Goal: Complete application form

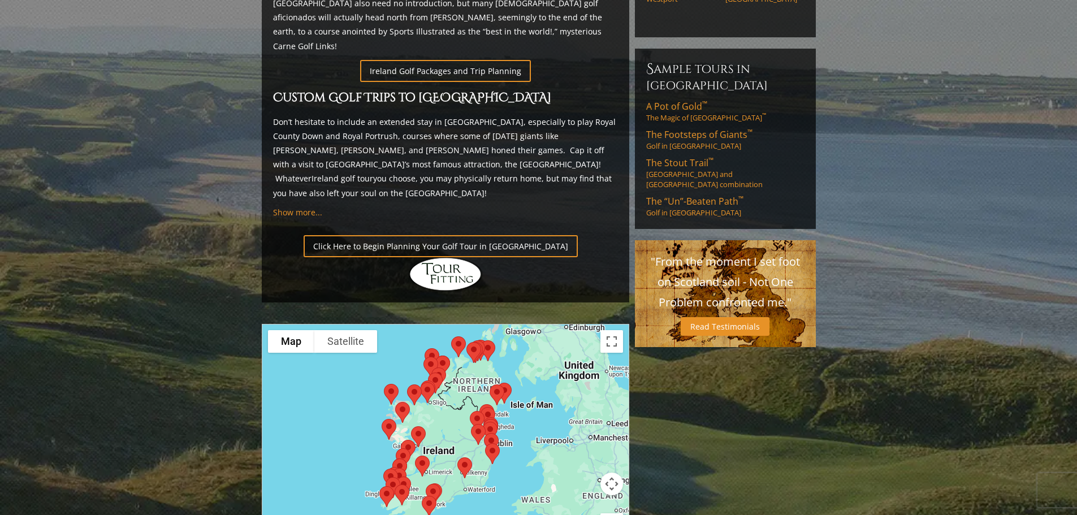
scroll to position [792, 0]
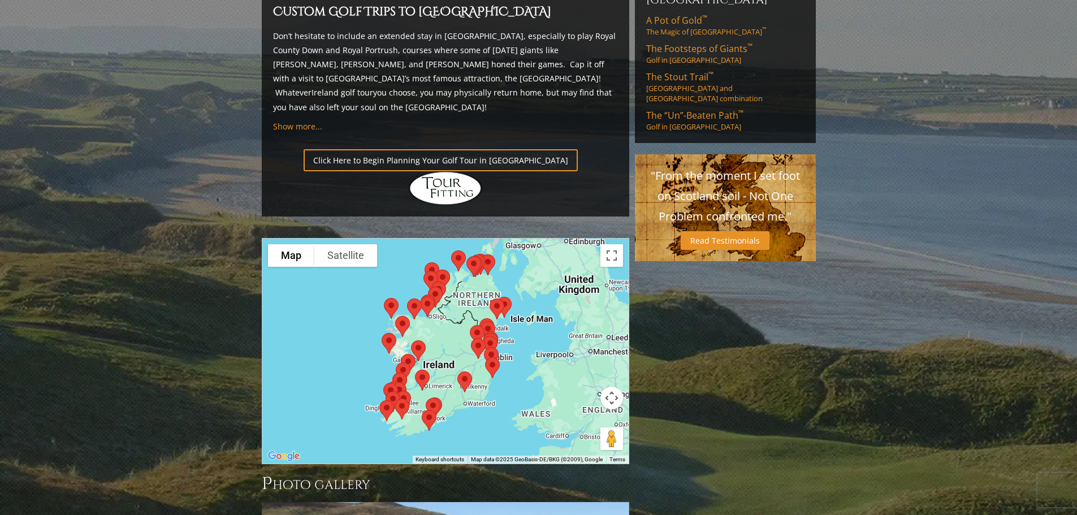
click at [486, 343] on img at bounding box center [491, 358] width 24 height 30
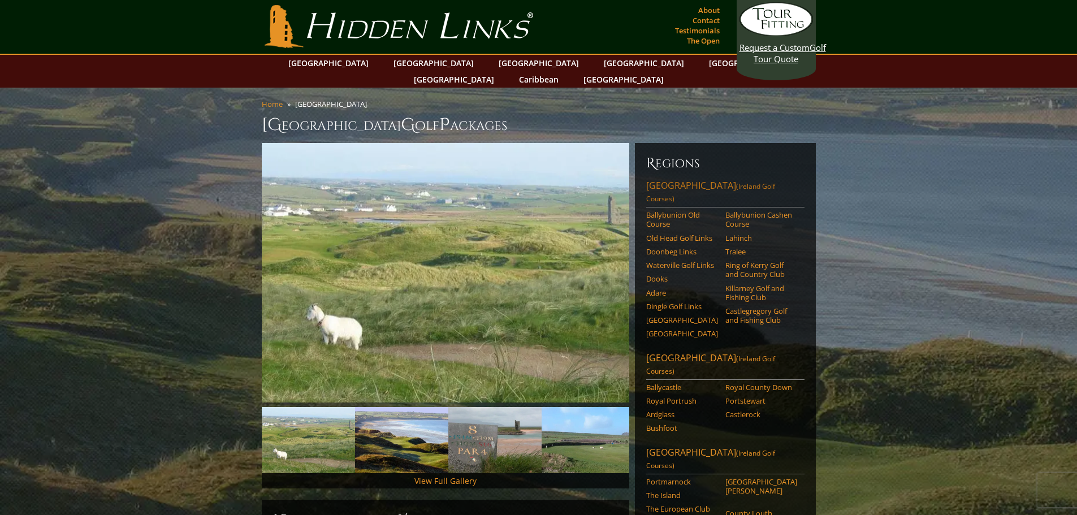
scroll to position [0, 0]
click at [698, 180] on link "Southwest Ireland (Ireland Golf Courses)" at bounding box center [725, 194] width 158 height 28
click at [724, 355] on span "(Ireland Golf Courses)" at bounding box center [710, 366] width 129 height 22
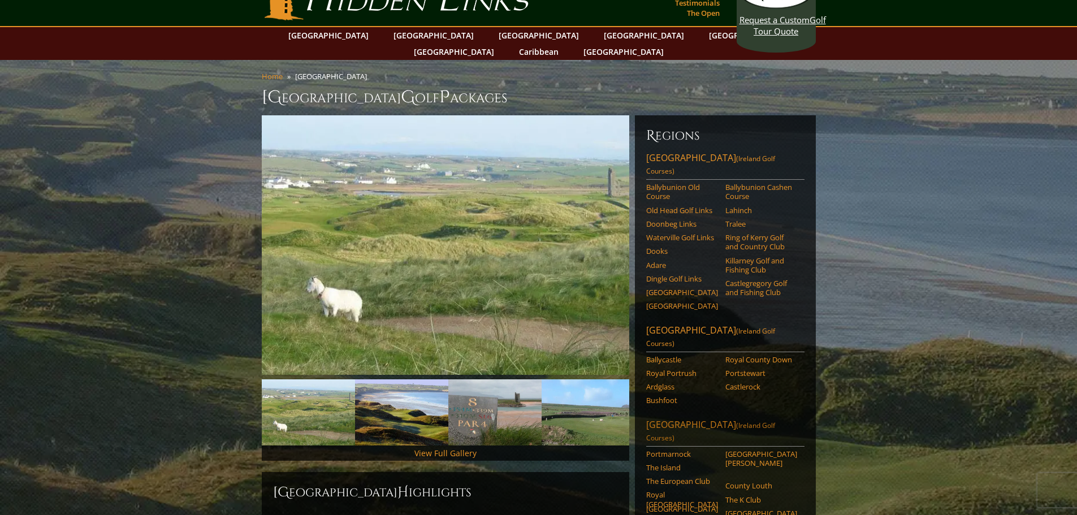
scroll to position [57, 0]
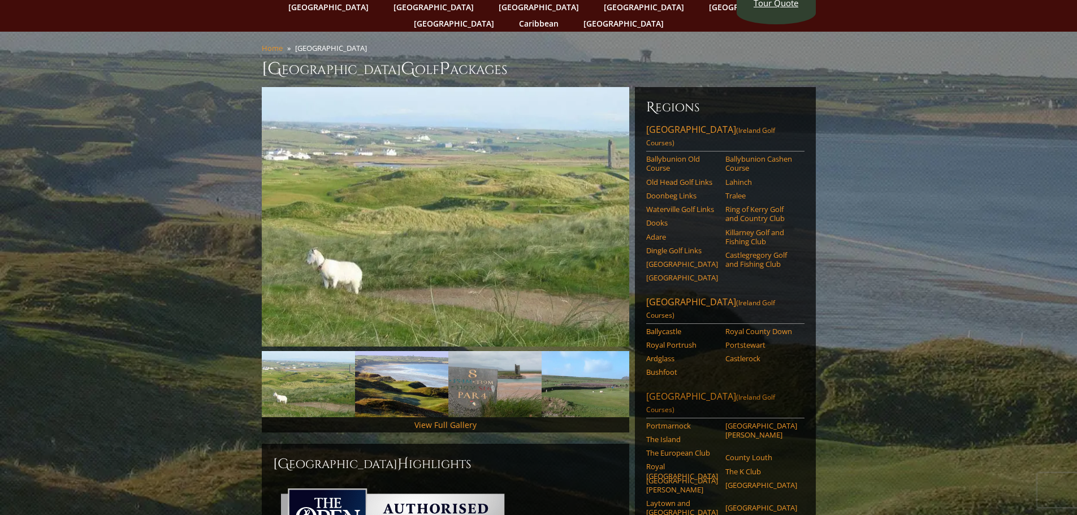
click at [691, 390] on link "Dublin Area (Ireland Golf Courses)" at bounding box center [725, 404] width 158 height 28
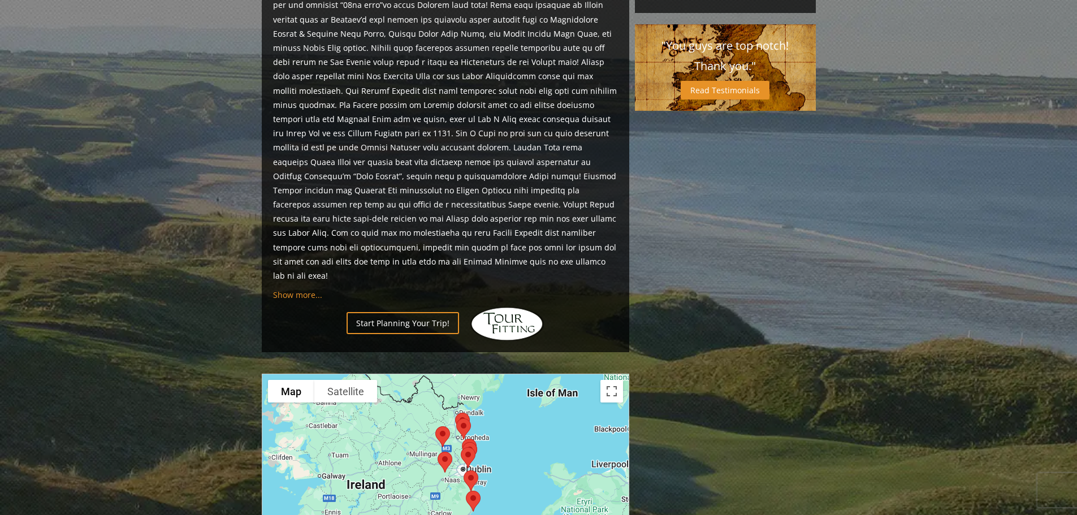
scroll to position [555, 0]
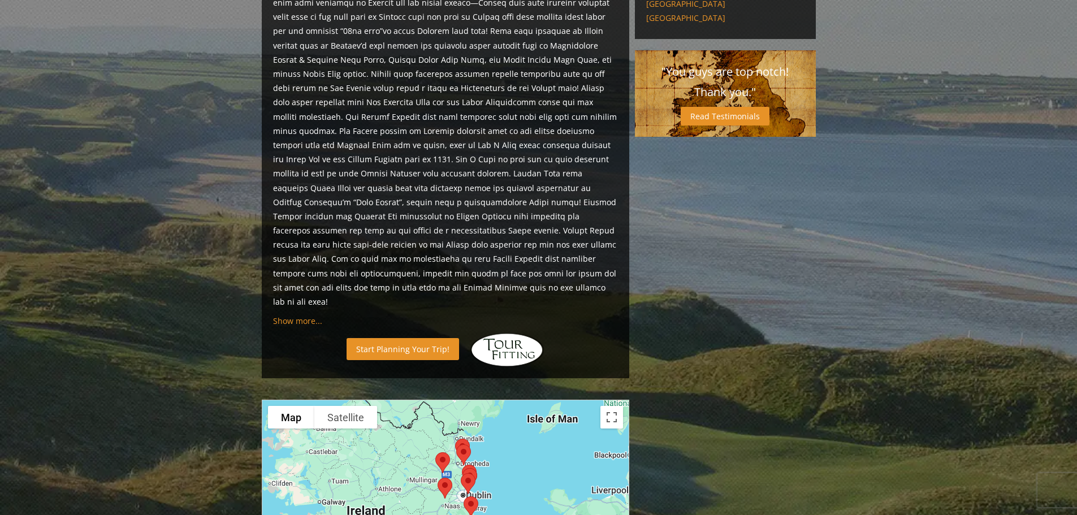
click at [432, 338] on link "Start Planning Your Trip!" at bounding box center [403, 349] width 113 height 22
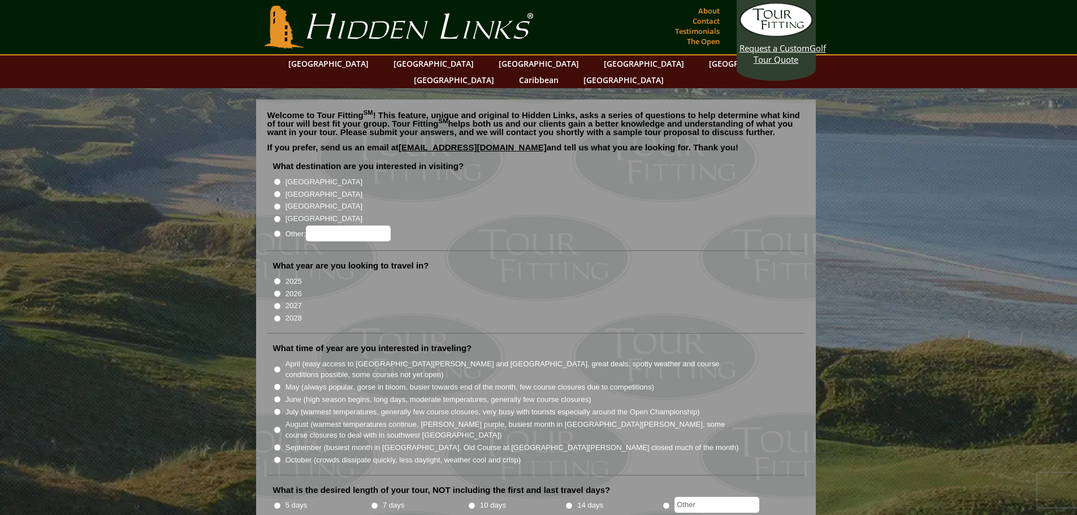
click at [279, 396] on input "June (high season begins, long days, moderate temperatures, generally few cours…" at bounding box center [277, 399] width 7 height 7
radio input "true"
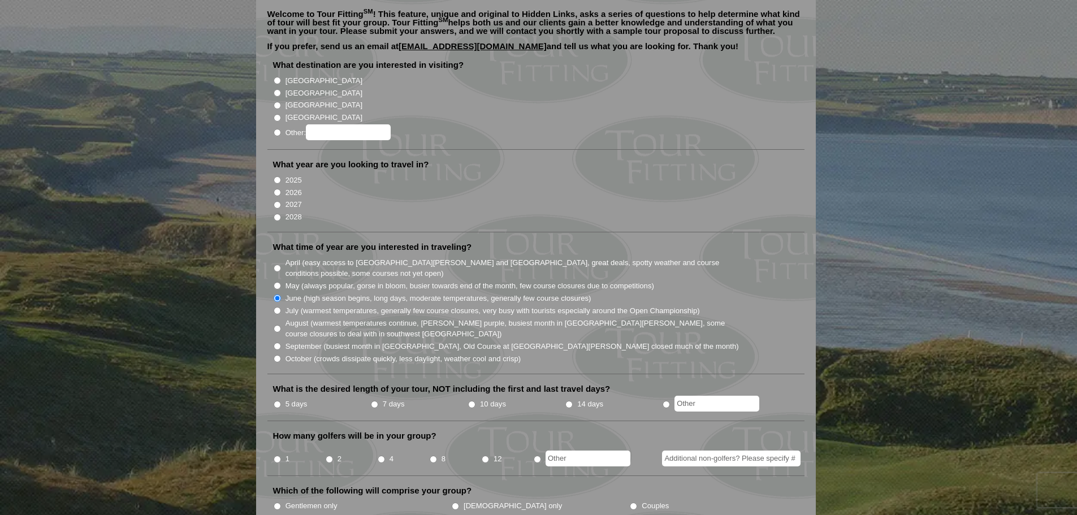
scroll to position [113, 0]
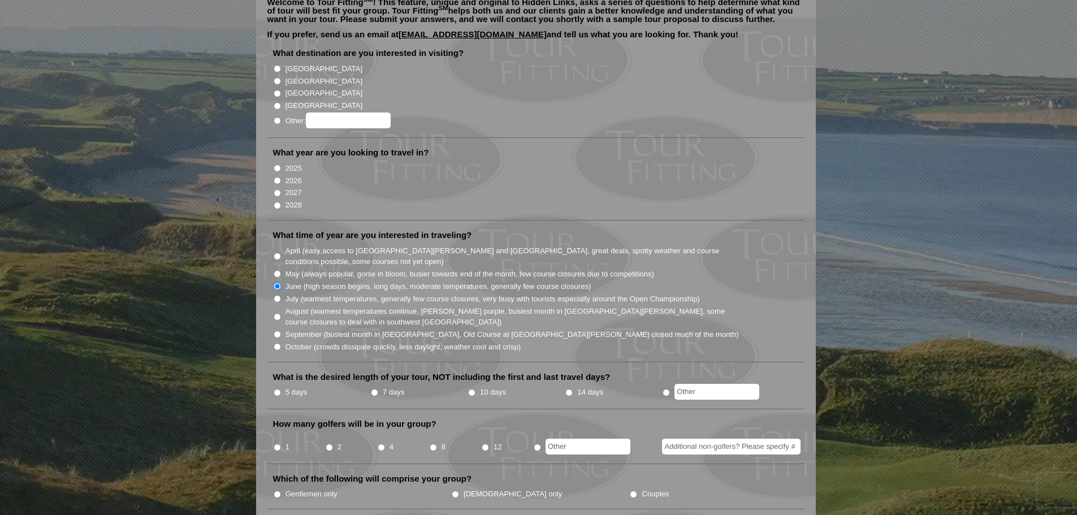
click at [381, 386] on li "7 days" at bounding box center [418, 393] width 97 height 14
click at [374, 389] on input "7 days" at bounding box center [374, 392] width 7 height 7
radio input "true"
click at [383, 444] on input "4" at bounding box center [381, 447] width 7 height 7
radio input "true"
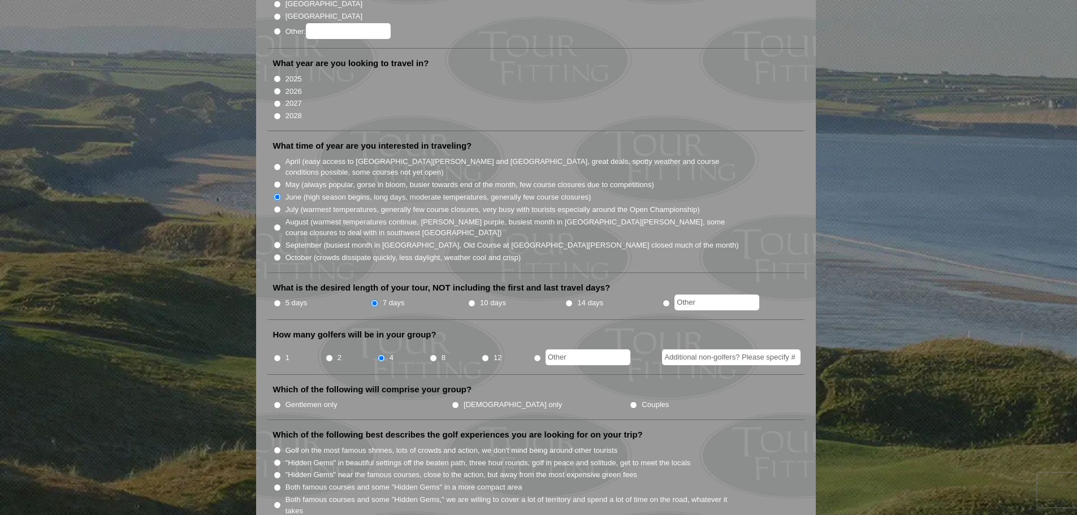
scroll to position [226, 0]
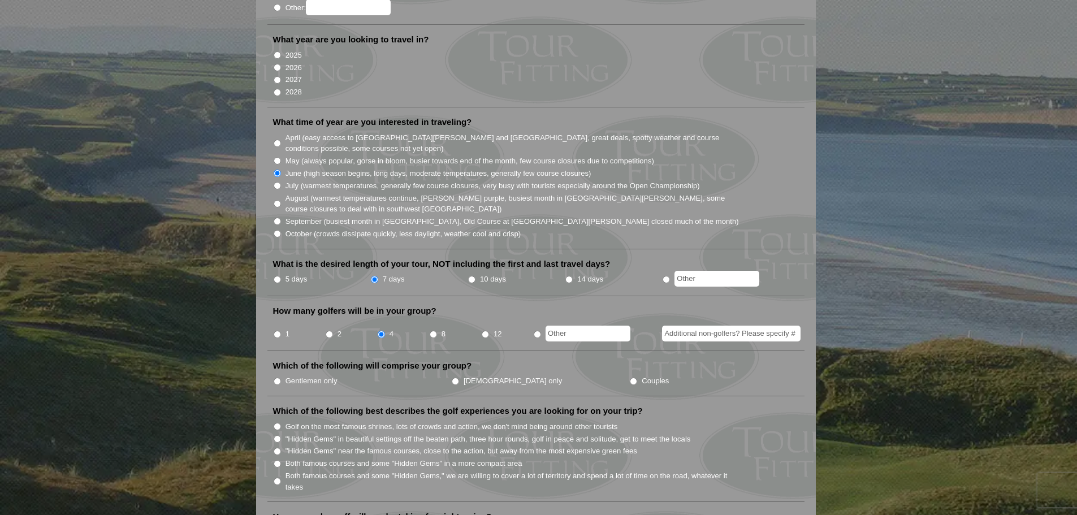
click at [279, 378] on input "Gentlemen only" at bounding box center [277, 381] width 7 height 7
radio input "true"
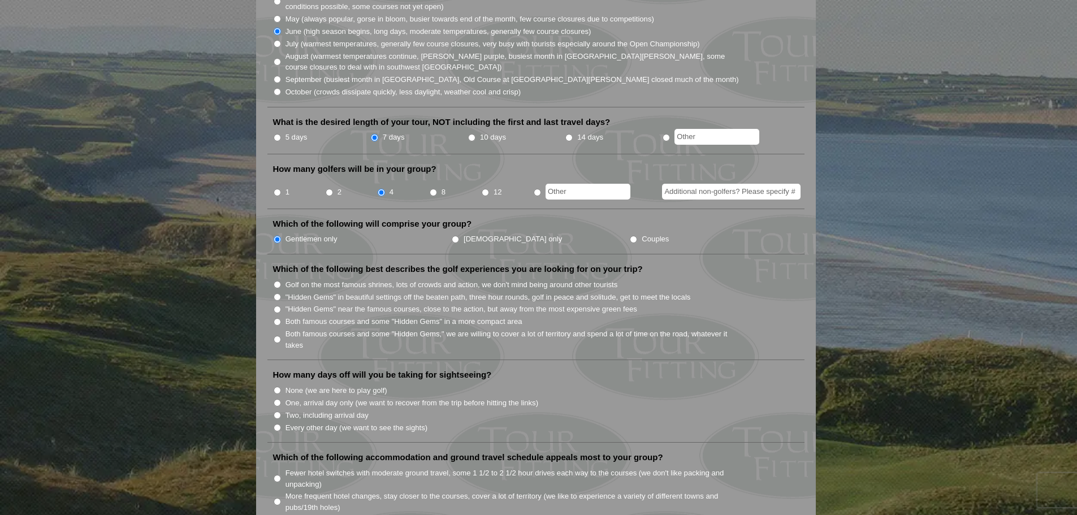
scroll to position [396, 0]
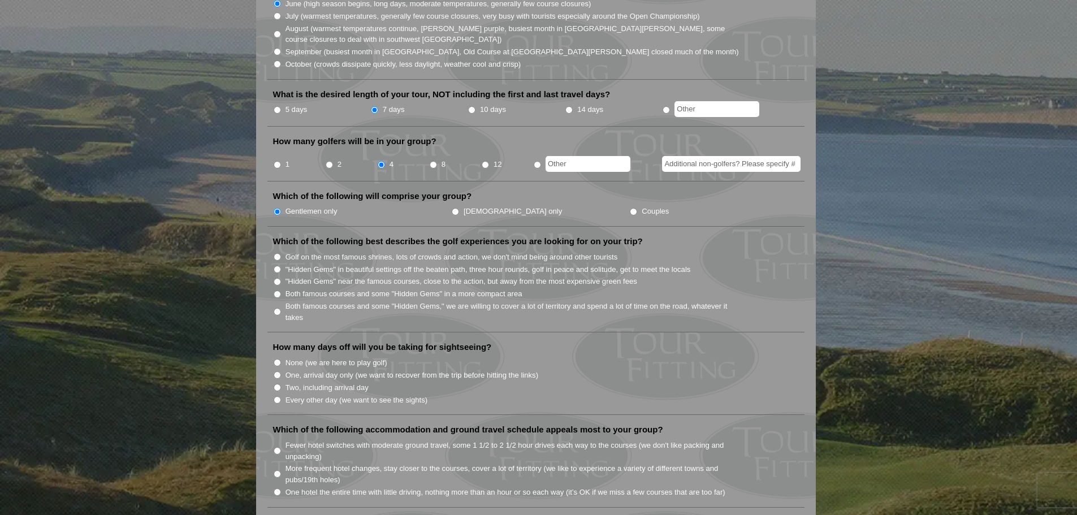
click at [276, 371] on input "One, arrival day only (we want to recover from the trip before hitting the link…" at bounding box center [277, 374] width 7 height 7
radio input "true"
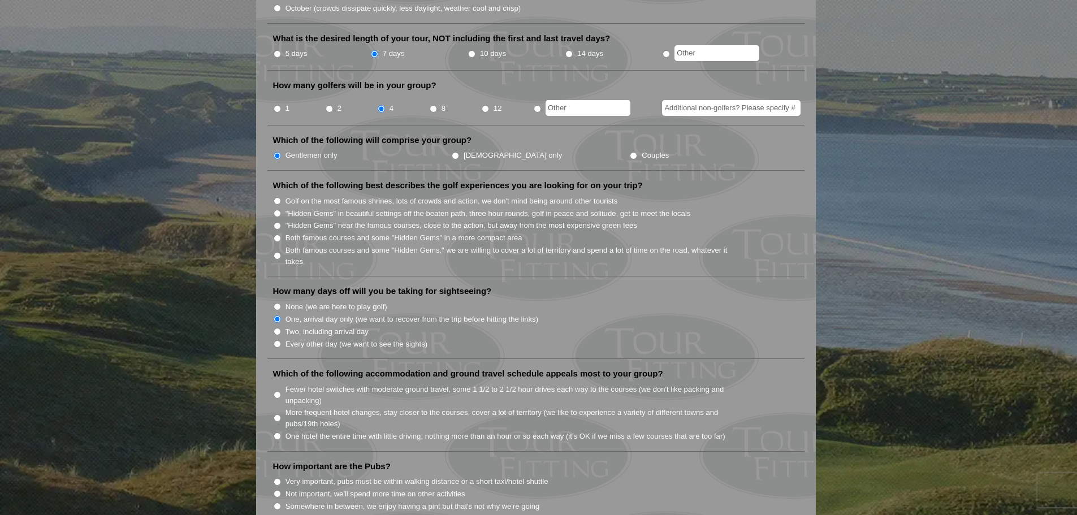
scroll to position [452, 0]
click at [277, 391] on input "Fewer hotel switches with moderate ground travel, some 1 1/2 to 2 1/2 hour driv…" at bounding box center [277, 394] width 7 height 7
radio input "true"
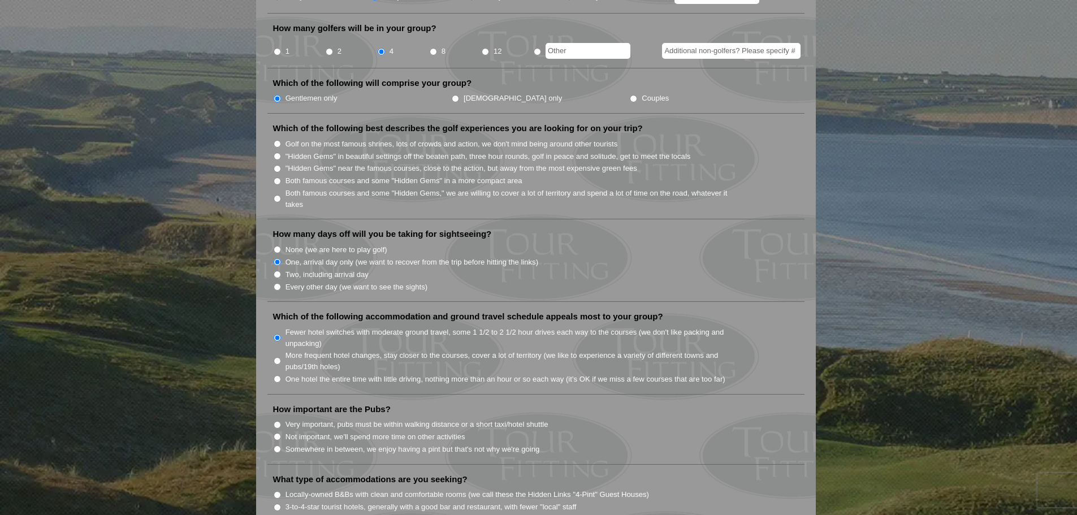
click at [274, 421] on input "Very important, pubs must be within walking distance or a short taxi/hotel shut…" at bounding box center [277, 424] width 7 height 7
radio input "true"
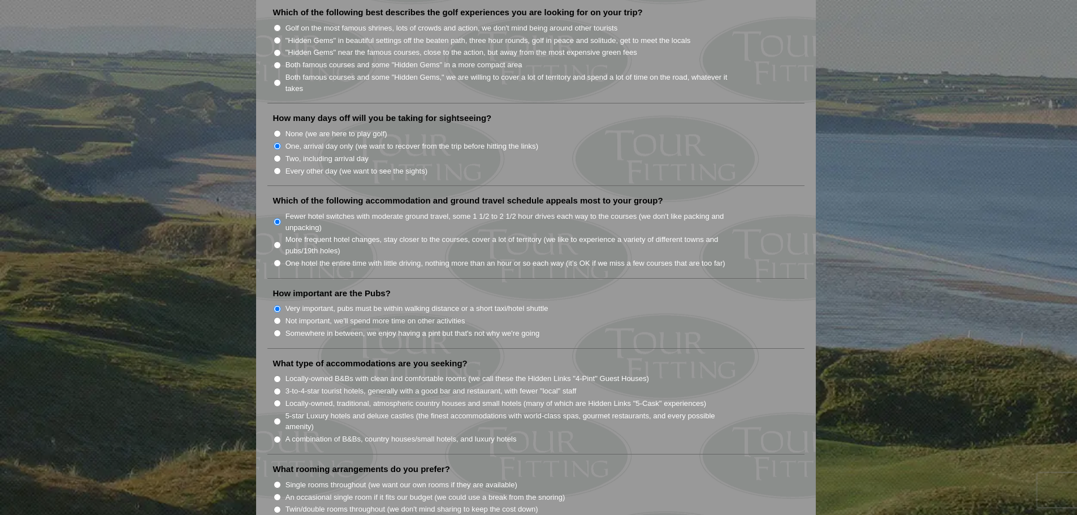
scroll to position [678, 0]
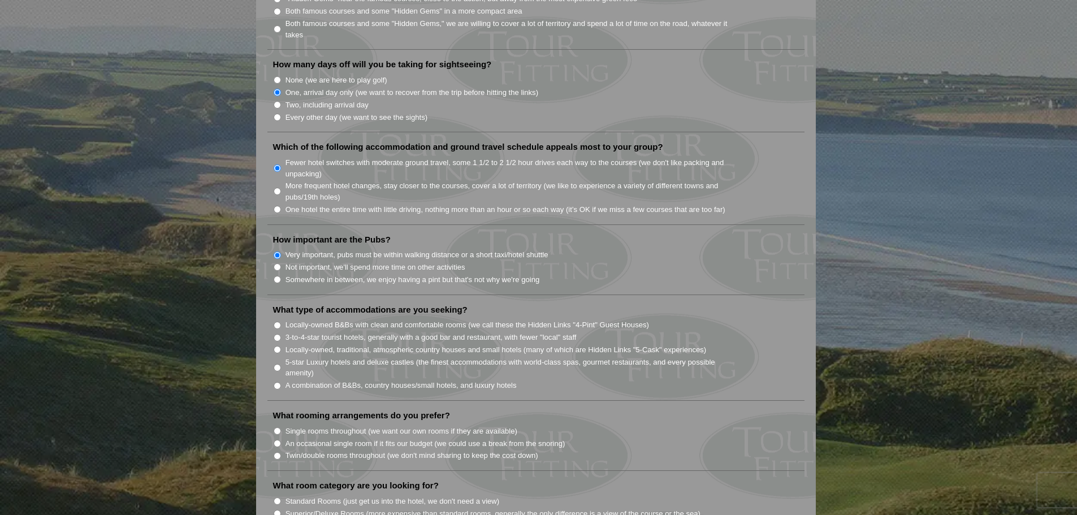
click at [278, 346] on input "Locally-owned, traditional, atmospheric country houses and small hotels (many o…" at bounding box center [277, 349] width 7 height 7
radio input "true"
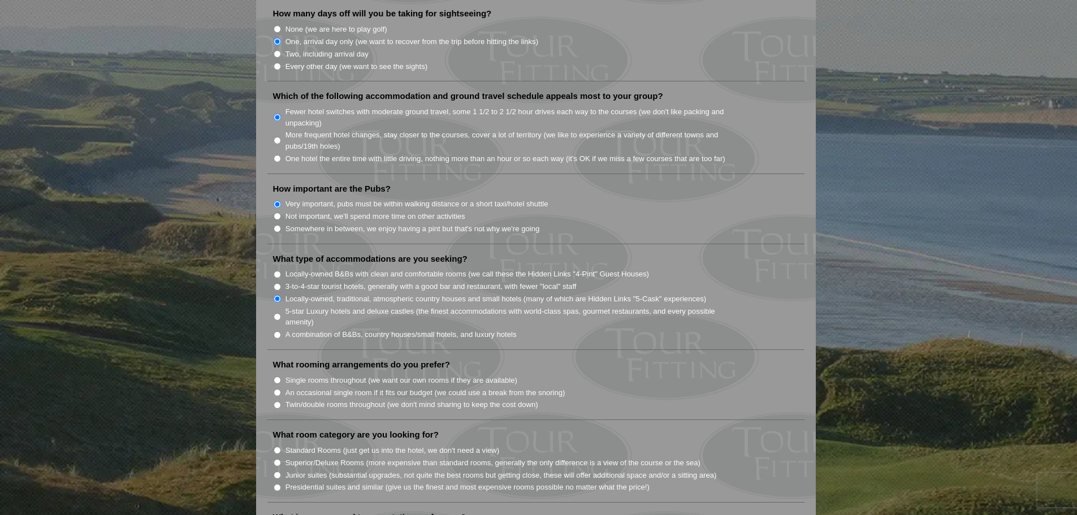
scroll to position [792, 0]
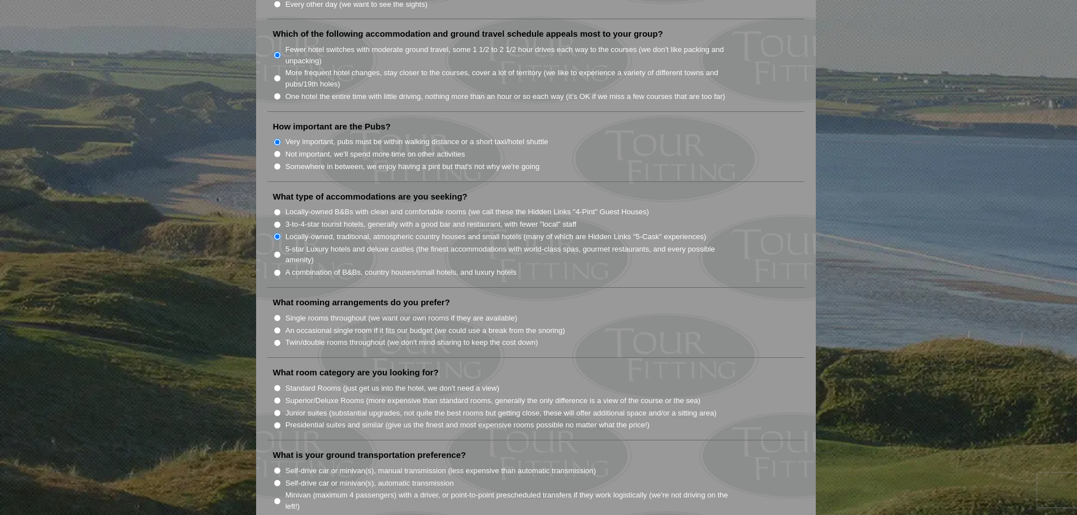
click at [275, 339] on input "Twin/double rooms throughout (we don't mind sharing to keep the cost down)" at bounding box center [277, 342] width 7 height 7
radio input "true"
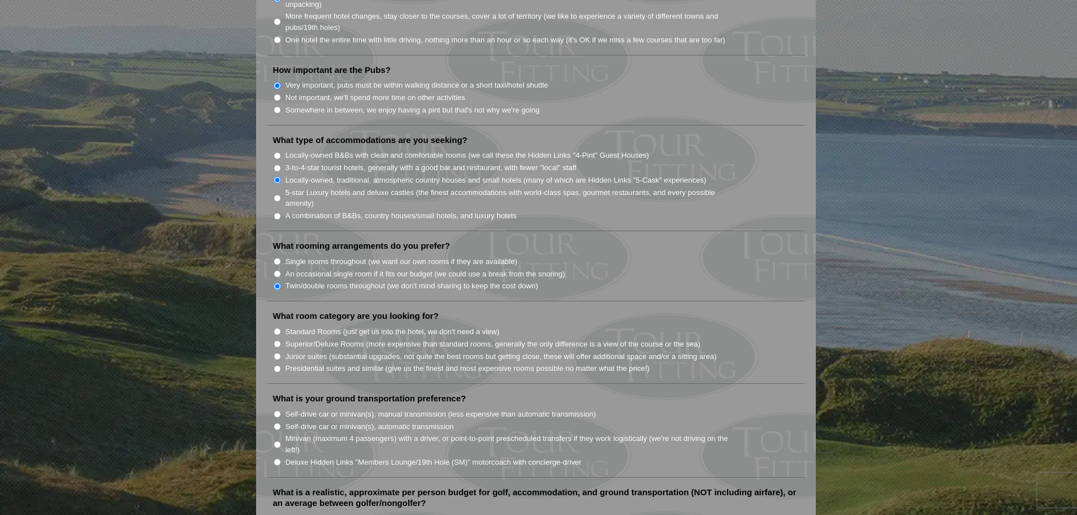
click at [272, 316] on li "What room category are you looking for? Standard Rooms (just get us into the ho…" at bounding box center [535, 347] width 537 height 74
click at [277, 328] on input "Standard Rooms (just get us into the hotel, we don't need a view)" at bounding box center [277, 331] width 7 height 7
radio input "true"
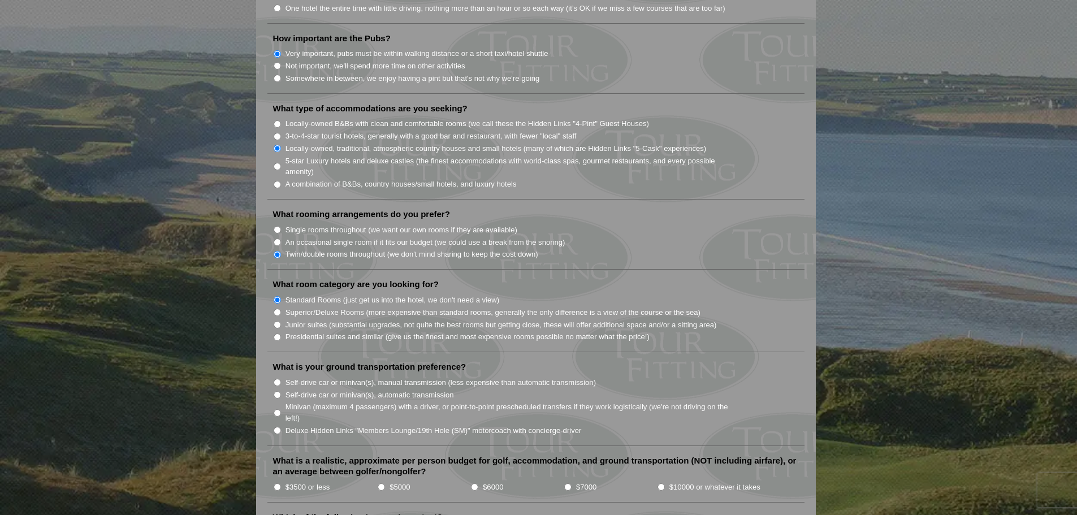
scroll to position [905, 0]
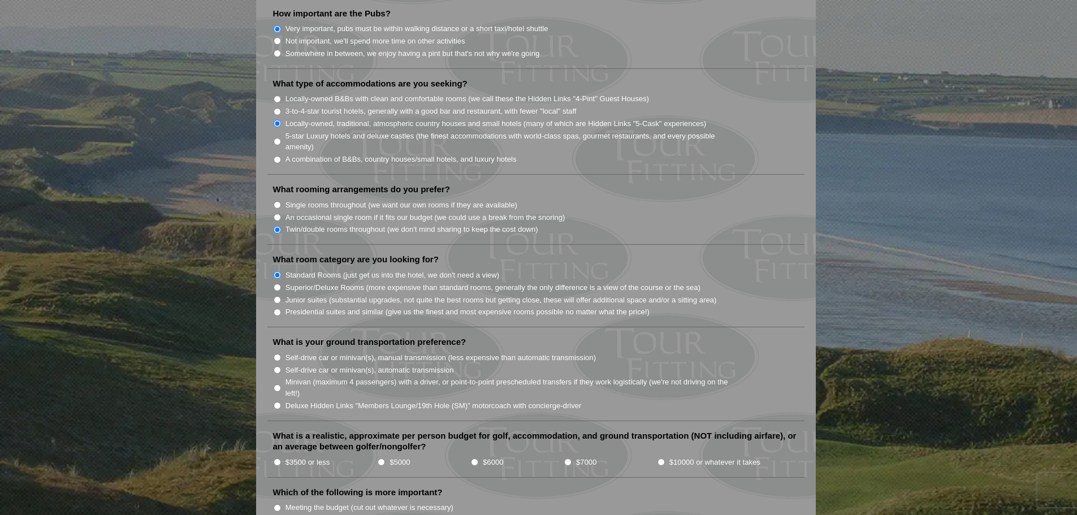
click at [278, 354] on input "Self-drive car or minivan(s), manual transmission (less expensive than automati…" at bounding box center [277, 357] width 7 height 7
radio input "true"
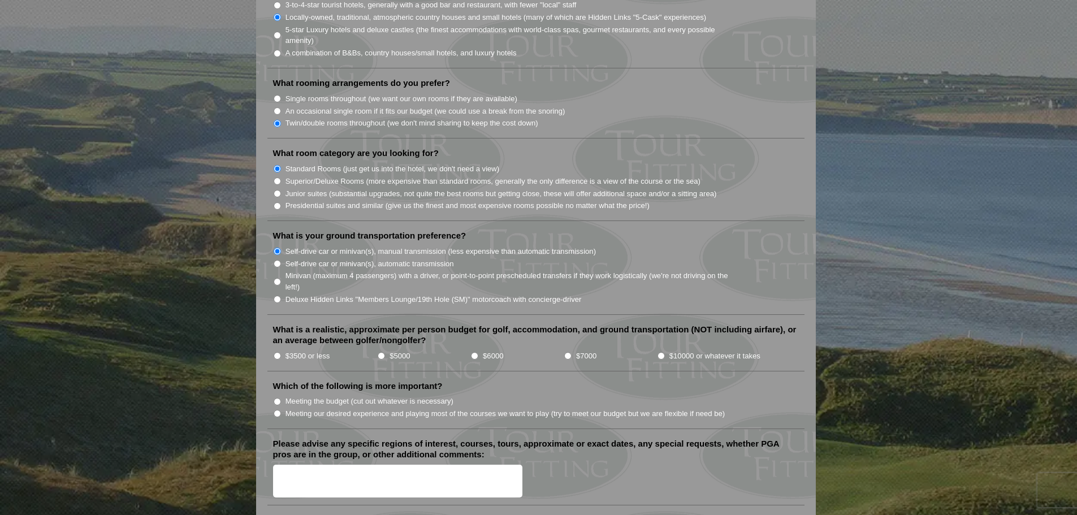
scroll to position [1018, 0]
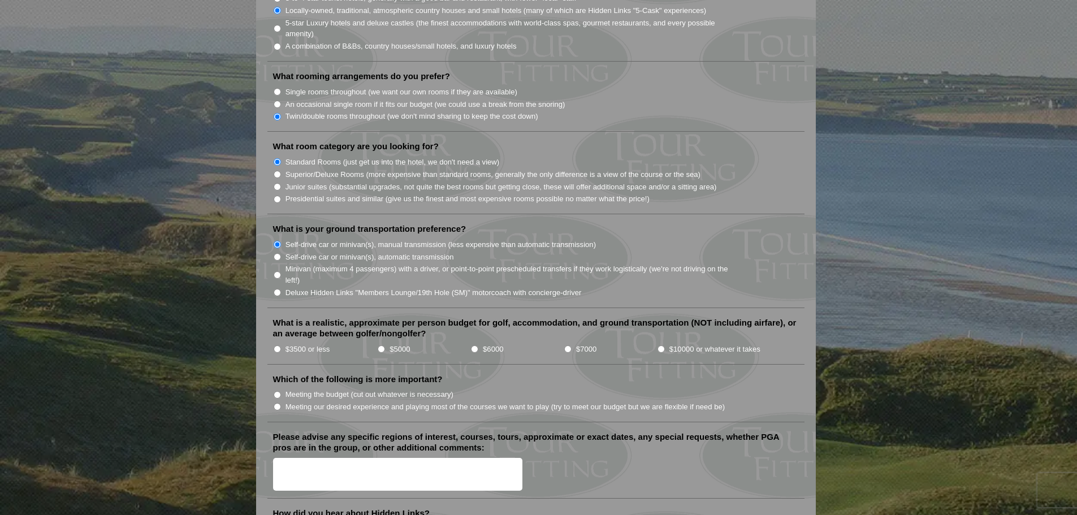
click at [382, 345] on input "$5000" at bounding box center [381, 348] width 7 height 7
radio input "true"
click at [277, 391] on input "Meeting the budget (cut out whatever is necessary)" at bounding box center [277, 394] width 7 height 7
radio input "true"
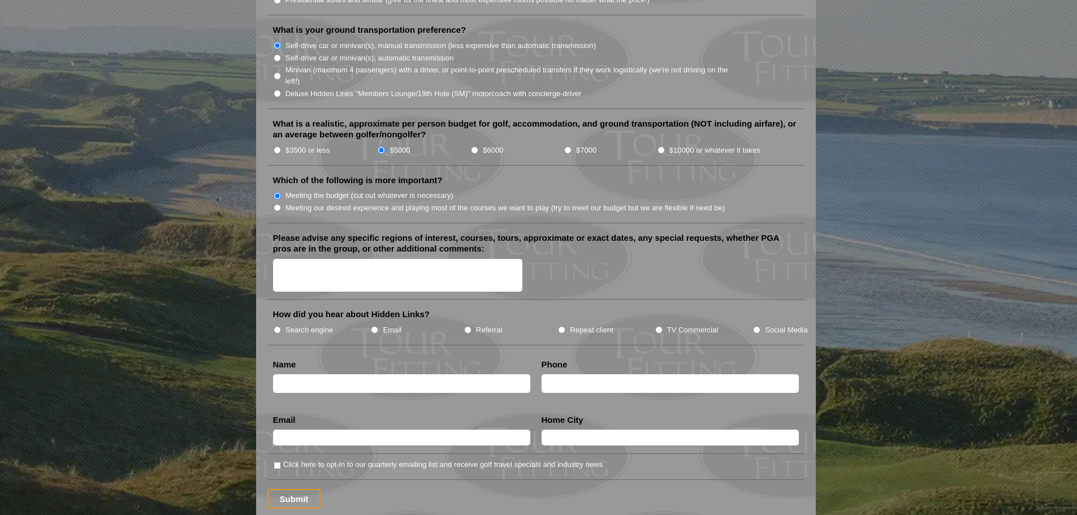
scroll to position [1244, 0]
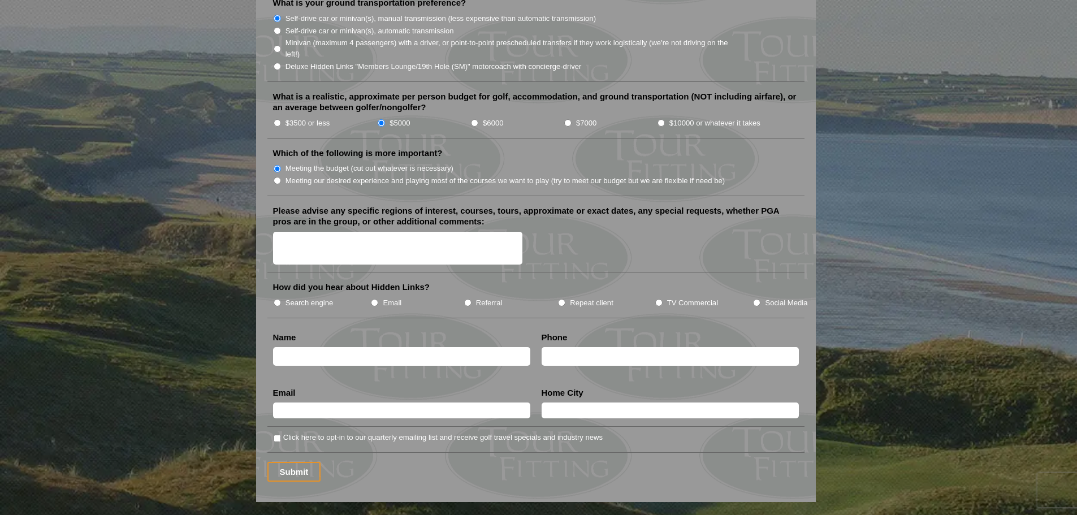
click at [276, 299] on input "Search engine" at bounding box center [277, 302] width 7 height 7
radio input "true"
click at [301, 350] on input "text" at bounding box center [401, 356] width 257 height 19
type input "Connor M Thompson"
type input "8152914657"
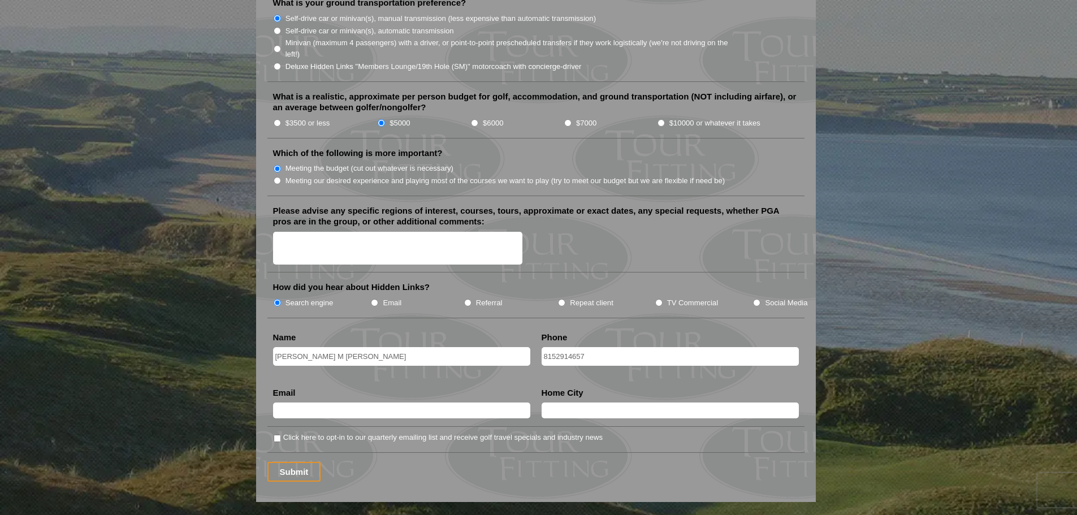
type input "cmt3218@gmail.com"
type input "Webster Groves"
click at [280, 431] on li "Click here to opt-in to our quarterly emailing list and receive golf travel spe…" at bounding box center [540, 437] width 535 height 12
click at [280, 435] on input "Click here to opt-in to our quarterly emailing list and receive golf travel spe…" at bounding box center [277, 438] width 7 height 7
checkbox input "true"
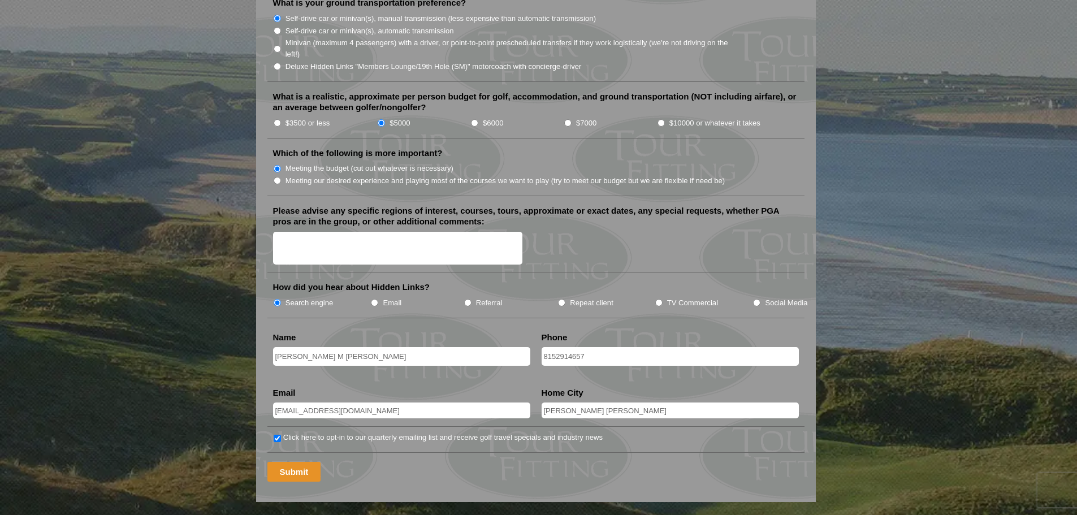
click at [291, 462] on input "Submit" at bounding box center [294, 472] width 54 height 20
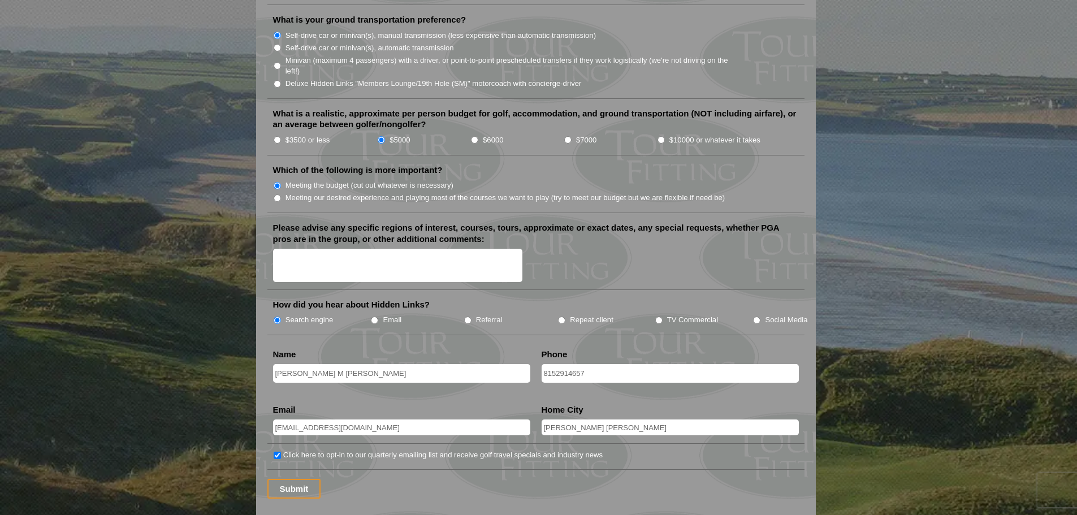
scroll to position [0, 0]
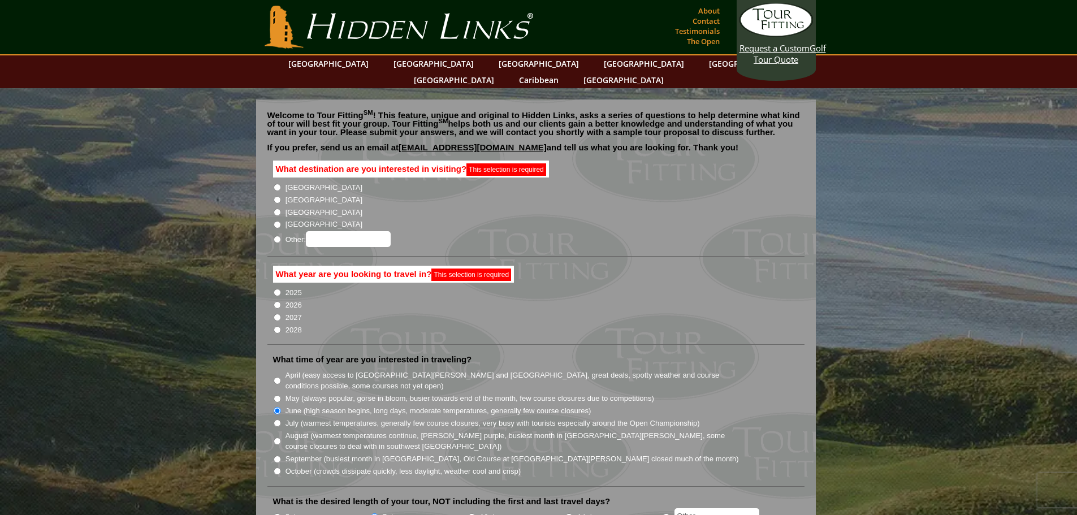
click at [278, 184] on input "[GEOGRAPHIC_DATA]" at bounding box center [277, 187] width 7 height 7
radio input "true"
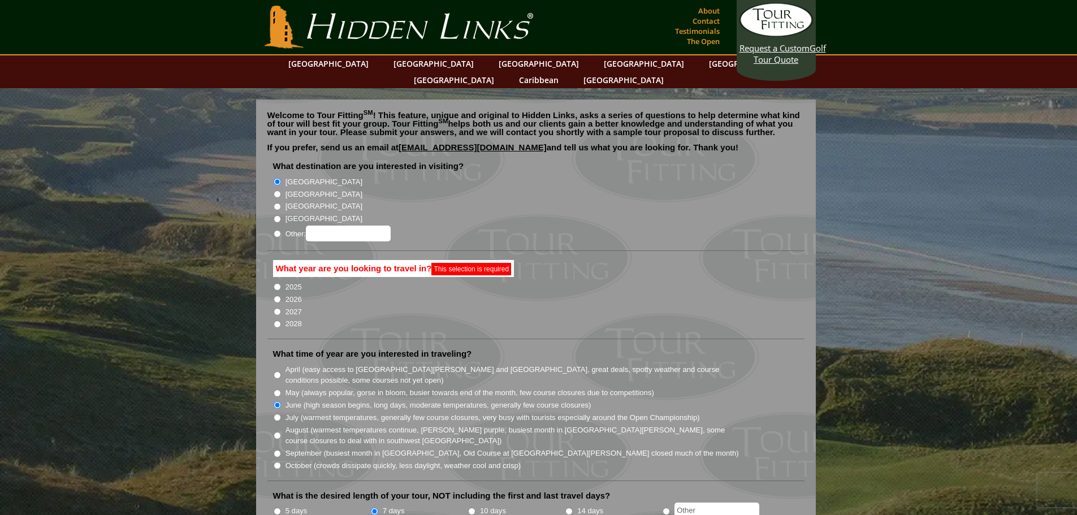
click at [278, 191] on input "[GEOGRAPHIC_DATA]" at bounding box center [277, 194] width 7 height 7
radio input "true"
click at [276, 178] on input "[GEOGRAPHIC_DATA]" at bounding box center [277, 181] width 7 height 7
radio input "true"
click at [278, 296] on input "2026" at bounding box center [277, 299] width 7 height 7
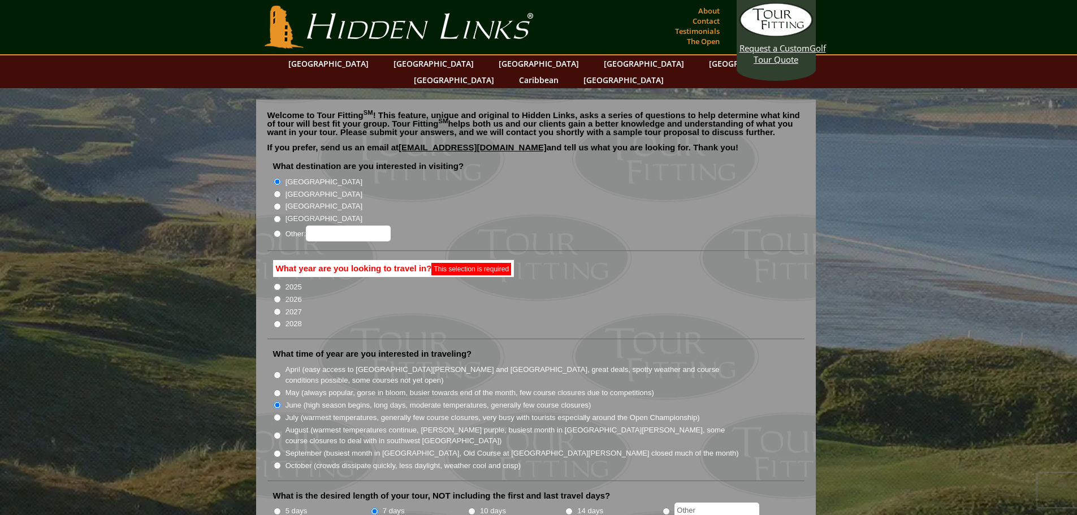
radio input "true"
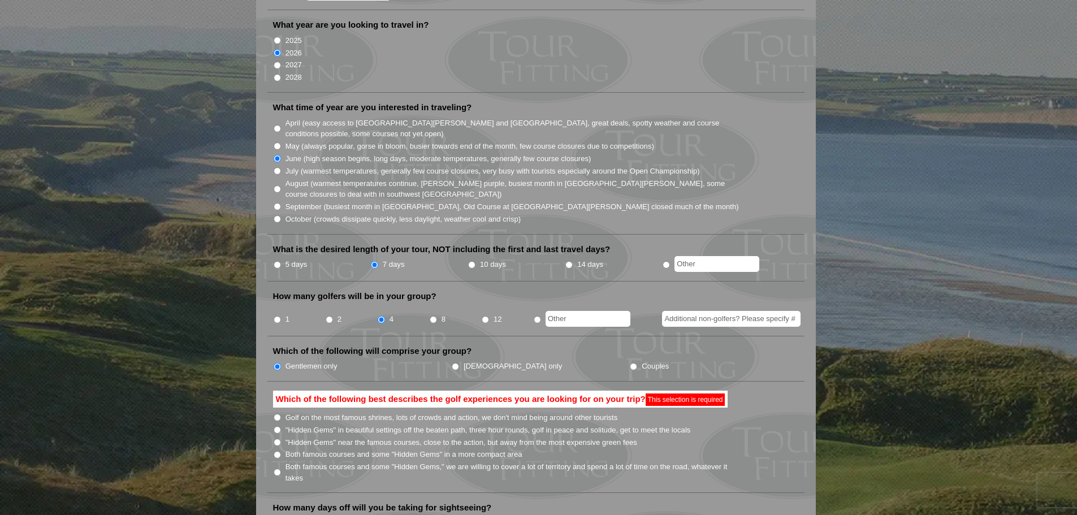
scroll to position [283, 0]
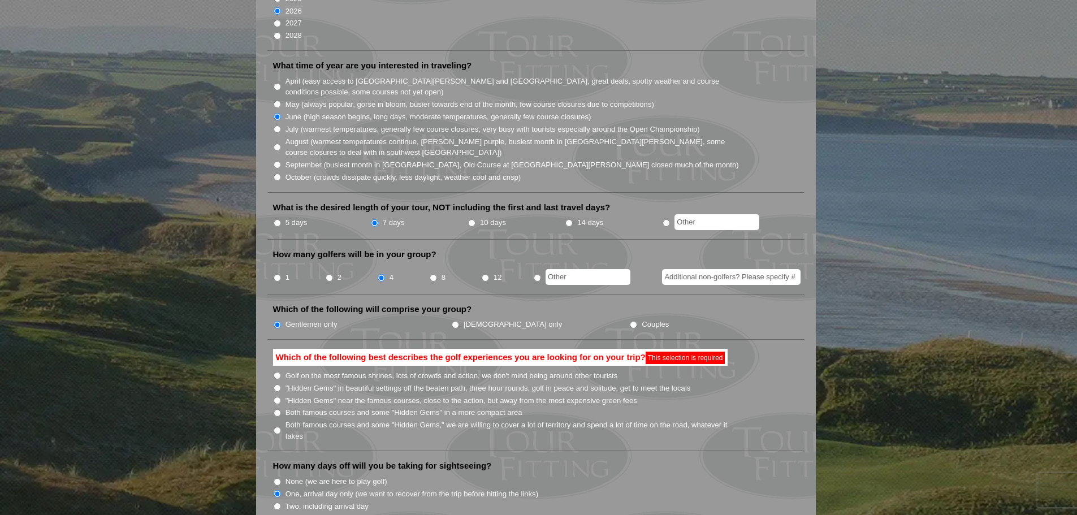
click at [276, 409] on input "Both famous courses and some "Hidden Gems" in a more compact area" at bounding box center [277, 412] width 7 height 7
radio input "true"
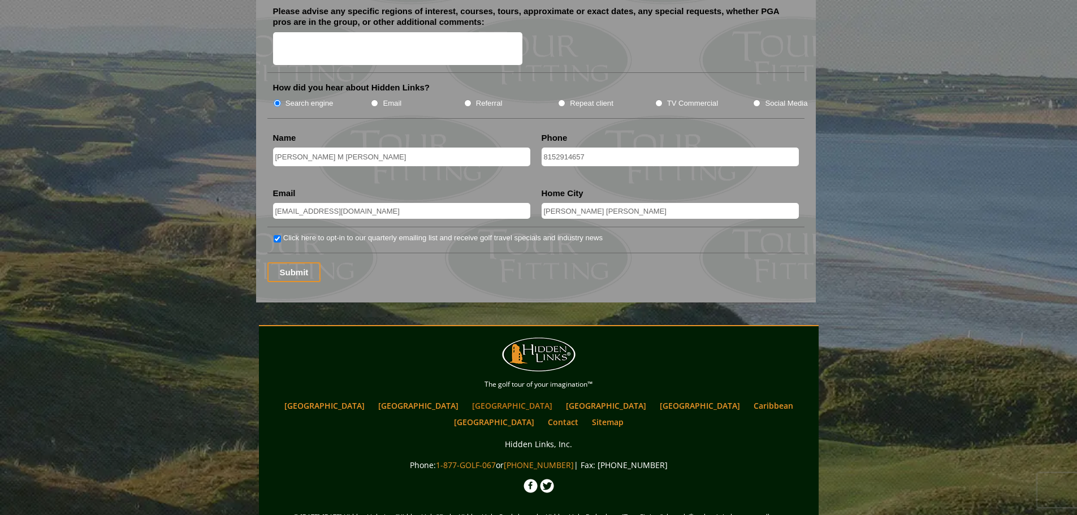
scroll to position [1470, 0]
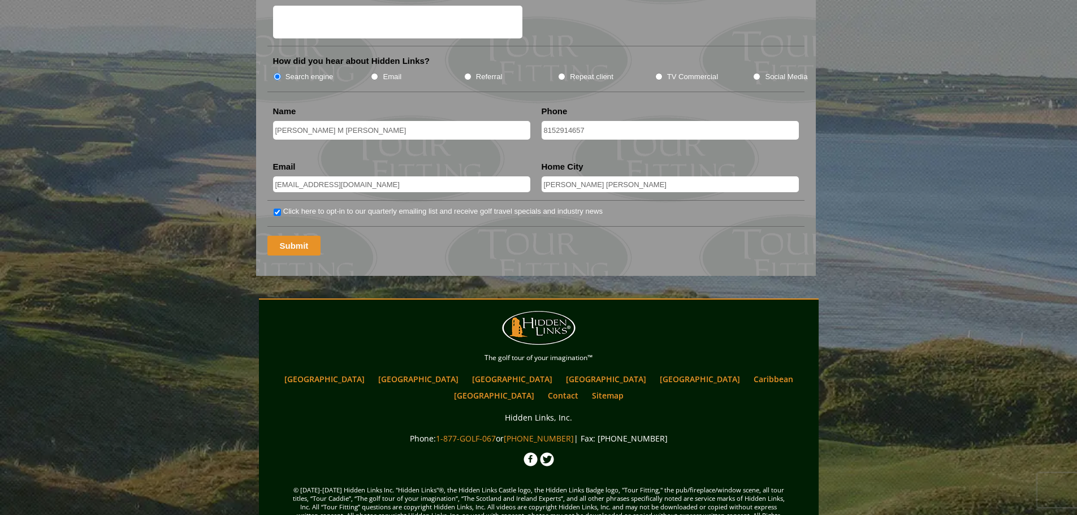
click at [279, 239] on input "Submit" at bounding box center [294, 246] width 54 height 20
